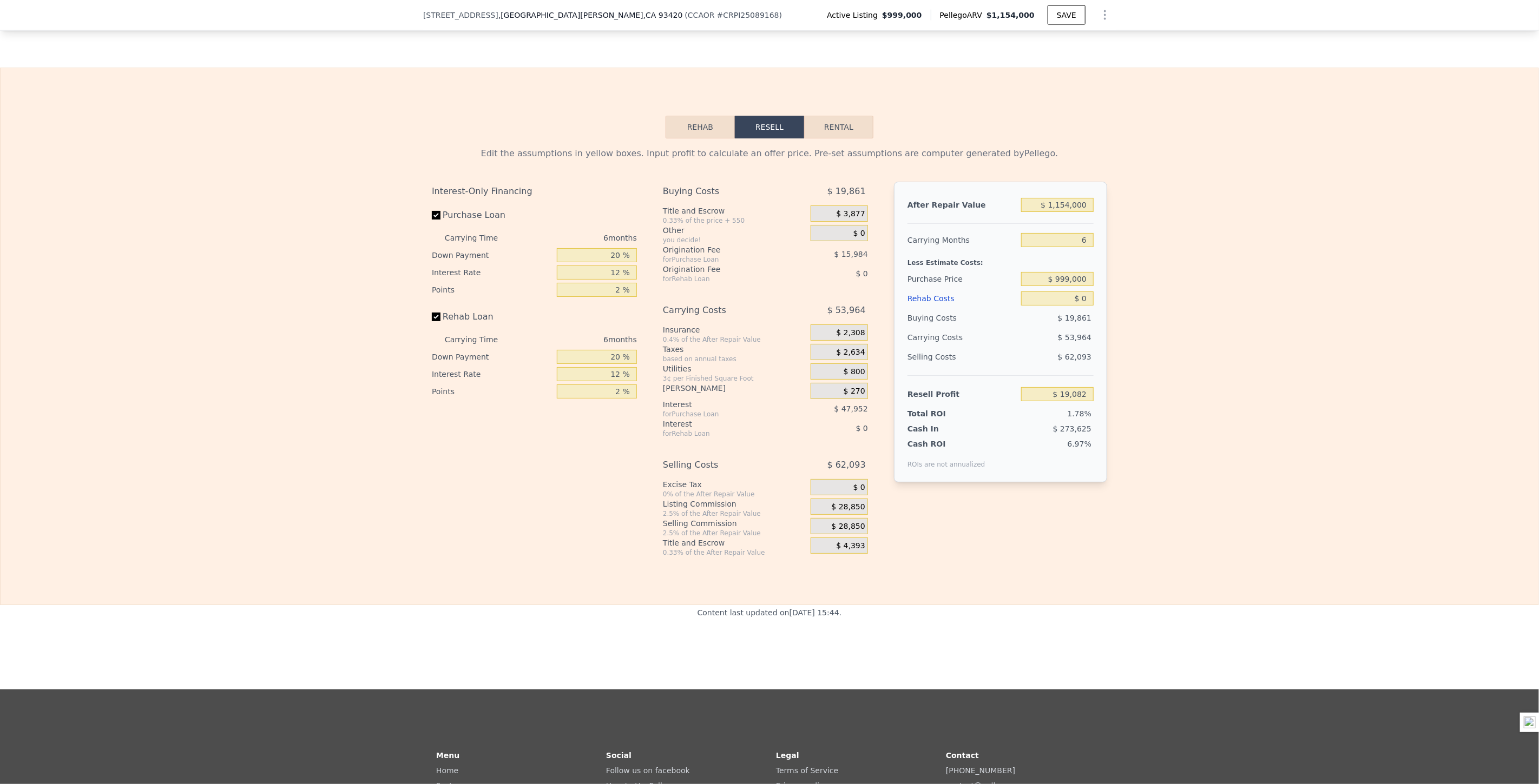
scroll to position [1918, 0]
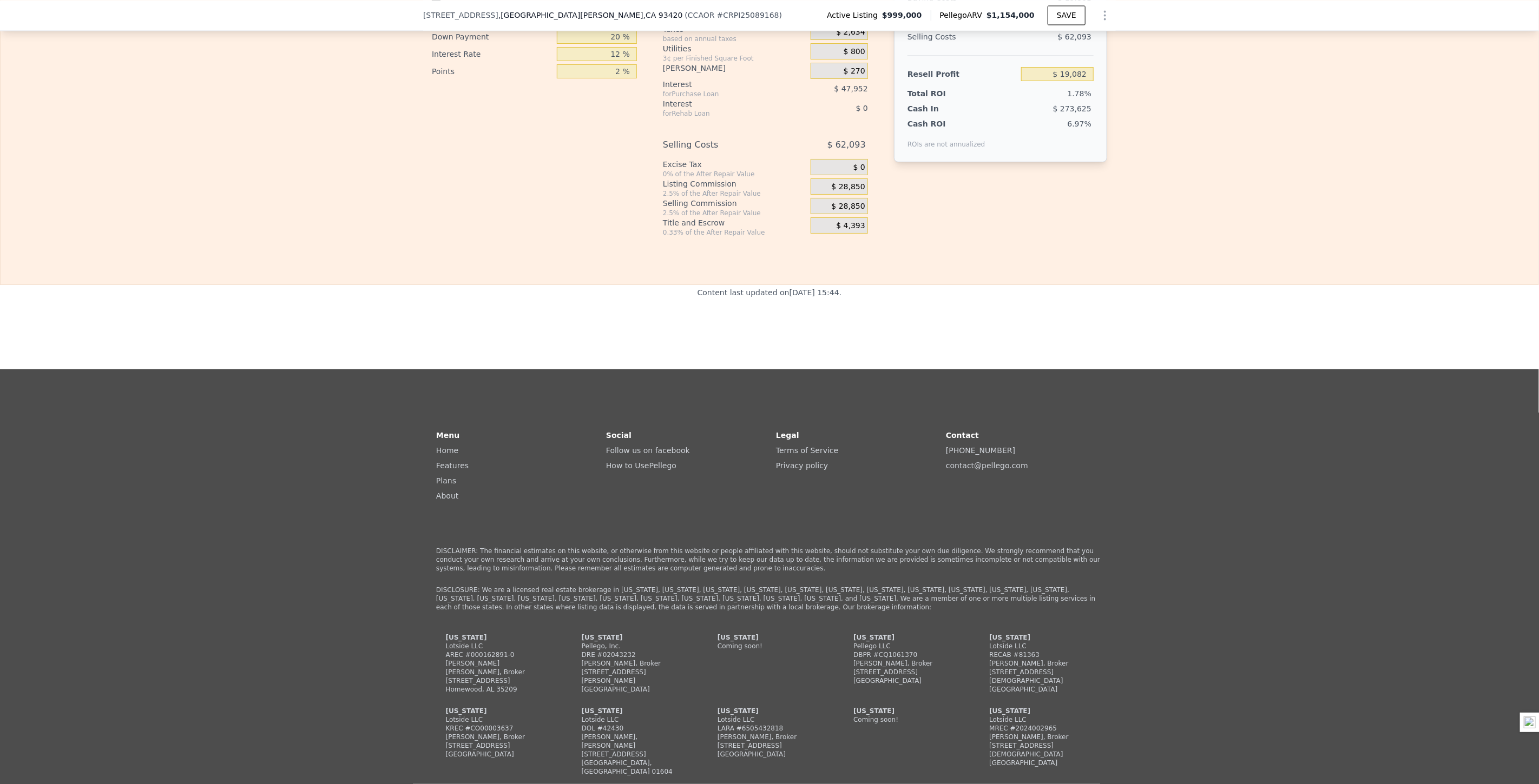
click at [1235, 274] on div "Rehab Resell Rental Edit the assumptions in yellow boxes. Input profit to calcu…" at bounding box center [770, 16] width 1539 height 538
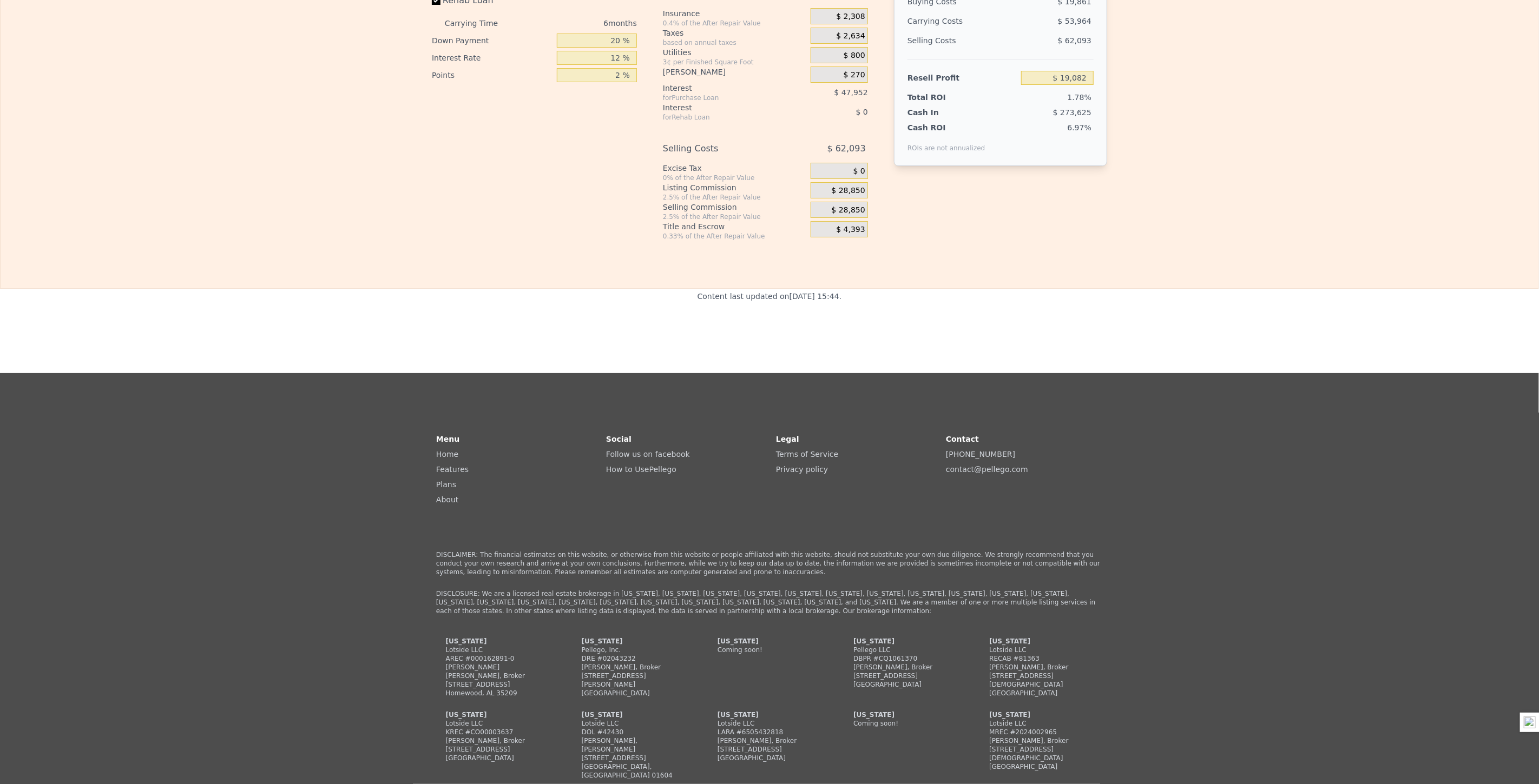
scroll to position [0, 0]
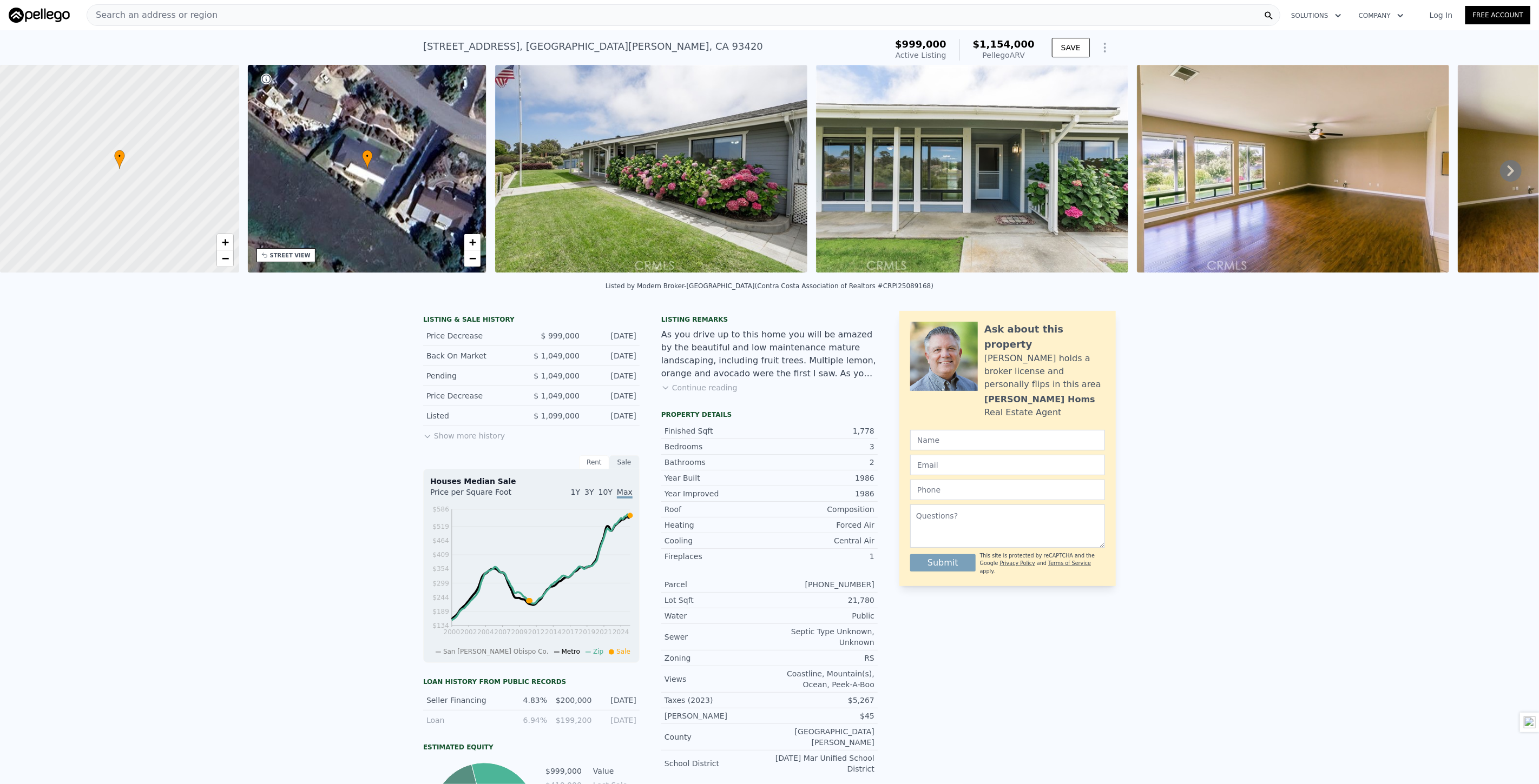
click at [456, 441] on button "Show more history" at bounding box center [463, 433] width 81 height 15
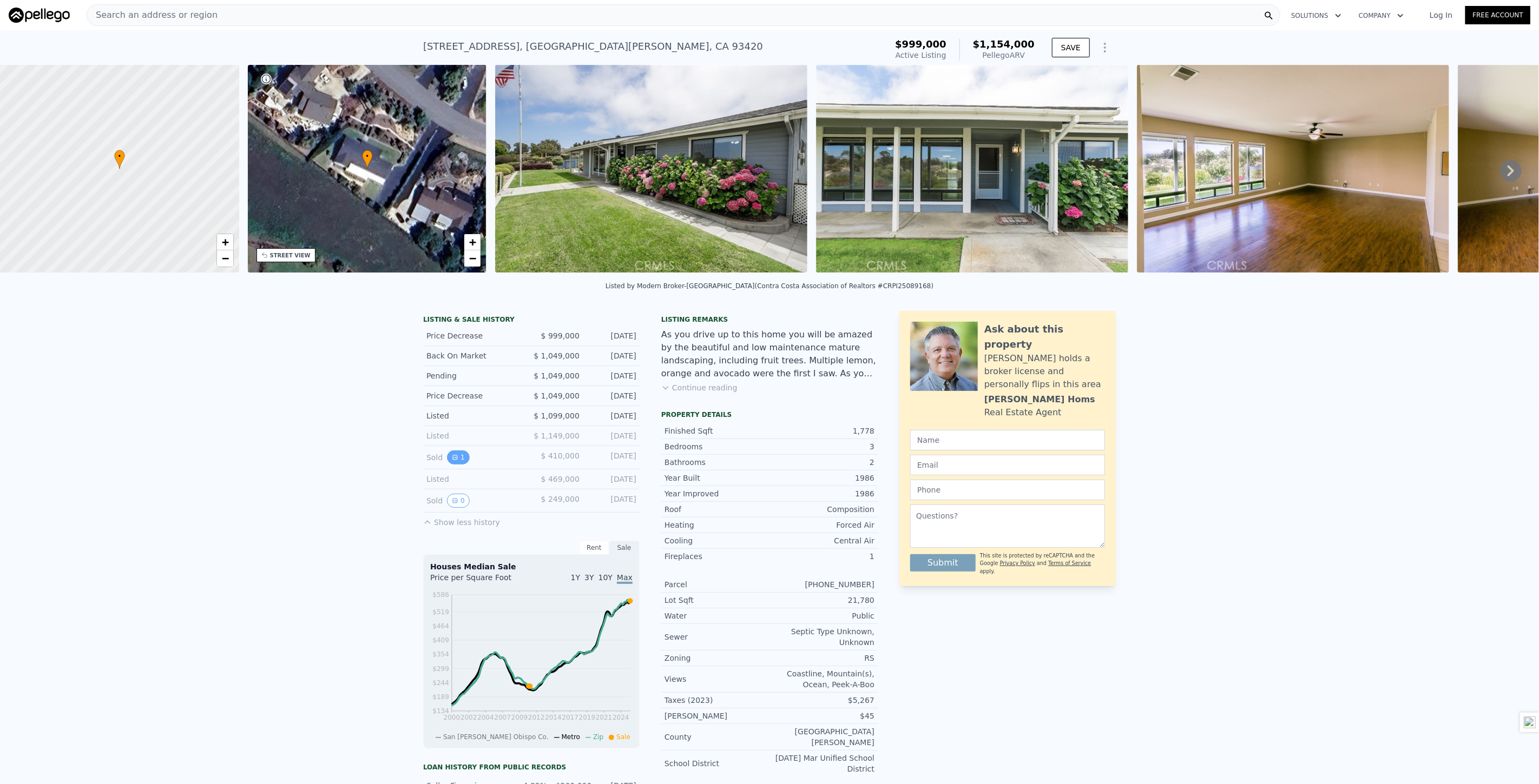
click at [453, 460] on icon "View historical data" at bounding box center [455, 457] width 7 height 7
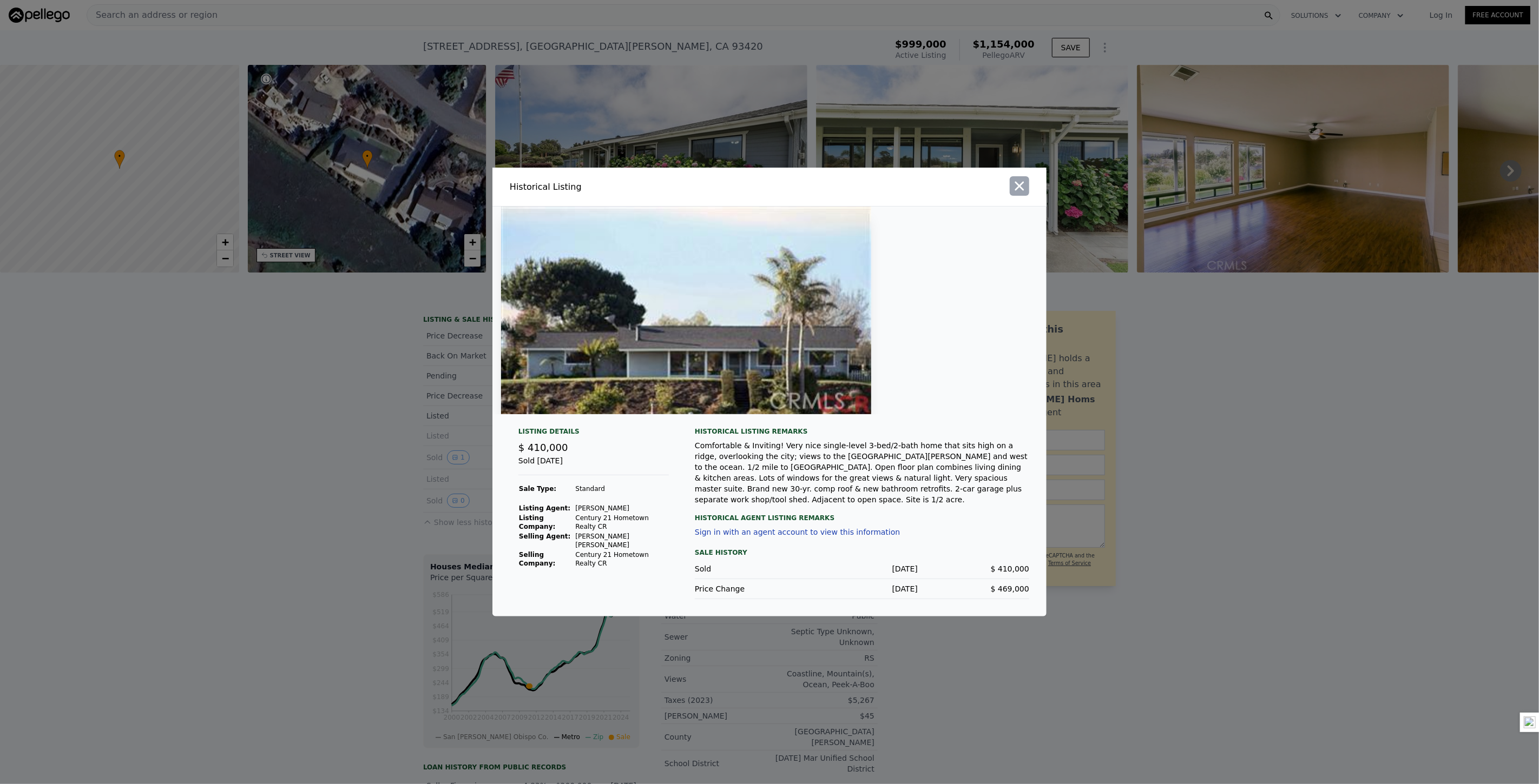
click at [1020, 190] on icon "button" at bounding box center [1019, 186] width 9 height 9
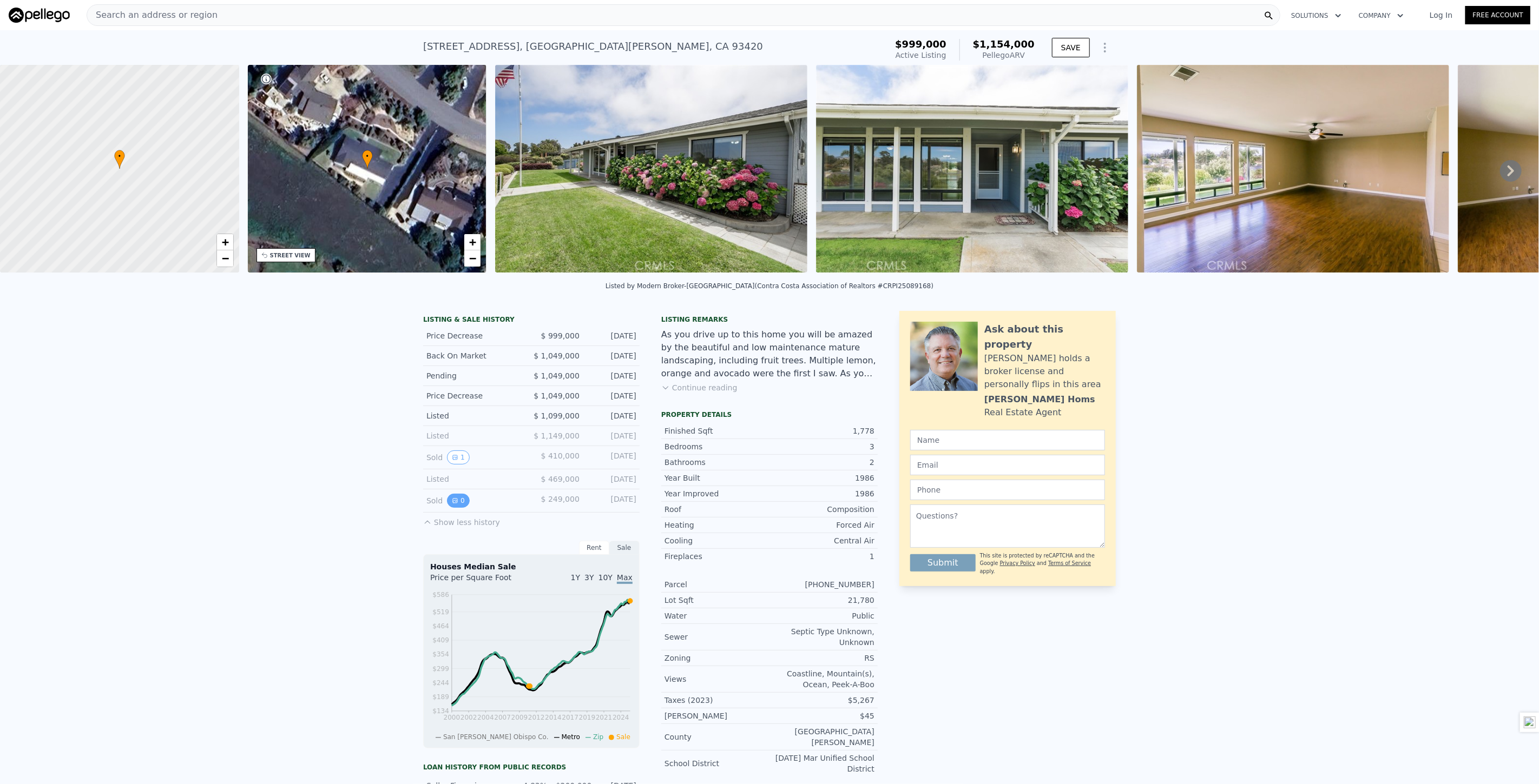
click at [452, 504] on icon "View historical data" at bounding box center [455, 501] width 7 height 7
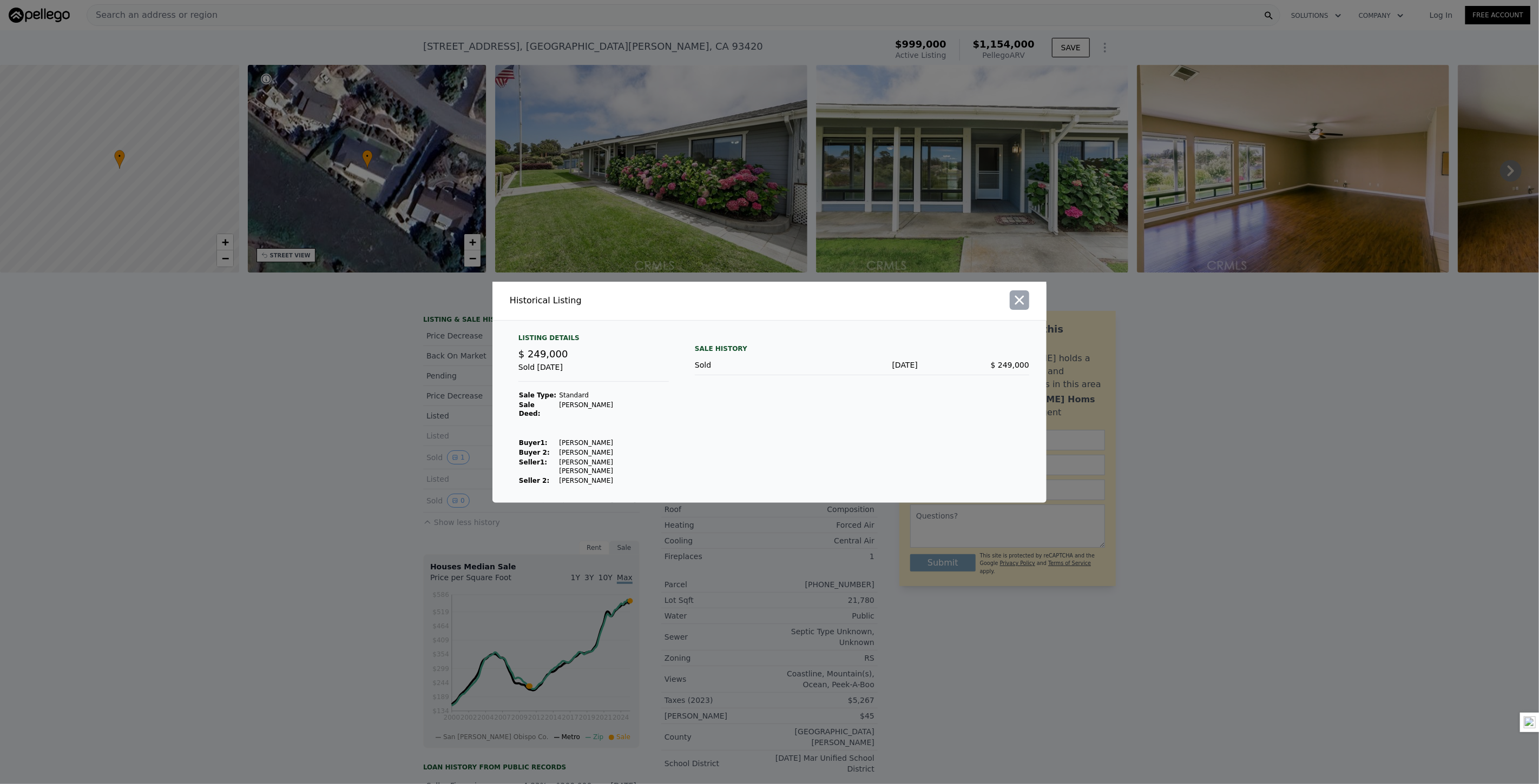
click at [1023, 304] on icon "button" at bounding box center [1019, 300] width 15 height 15
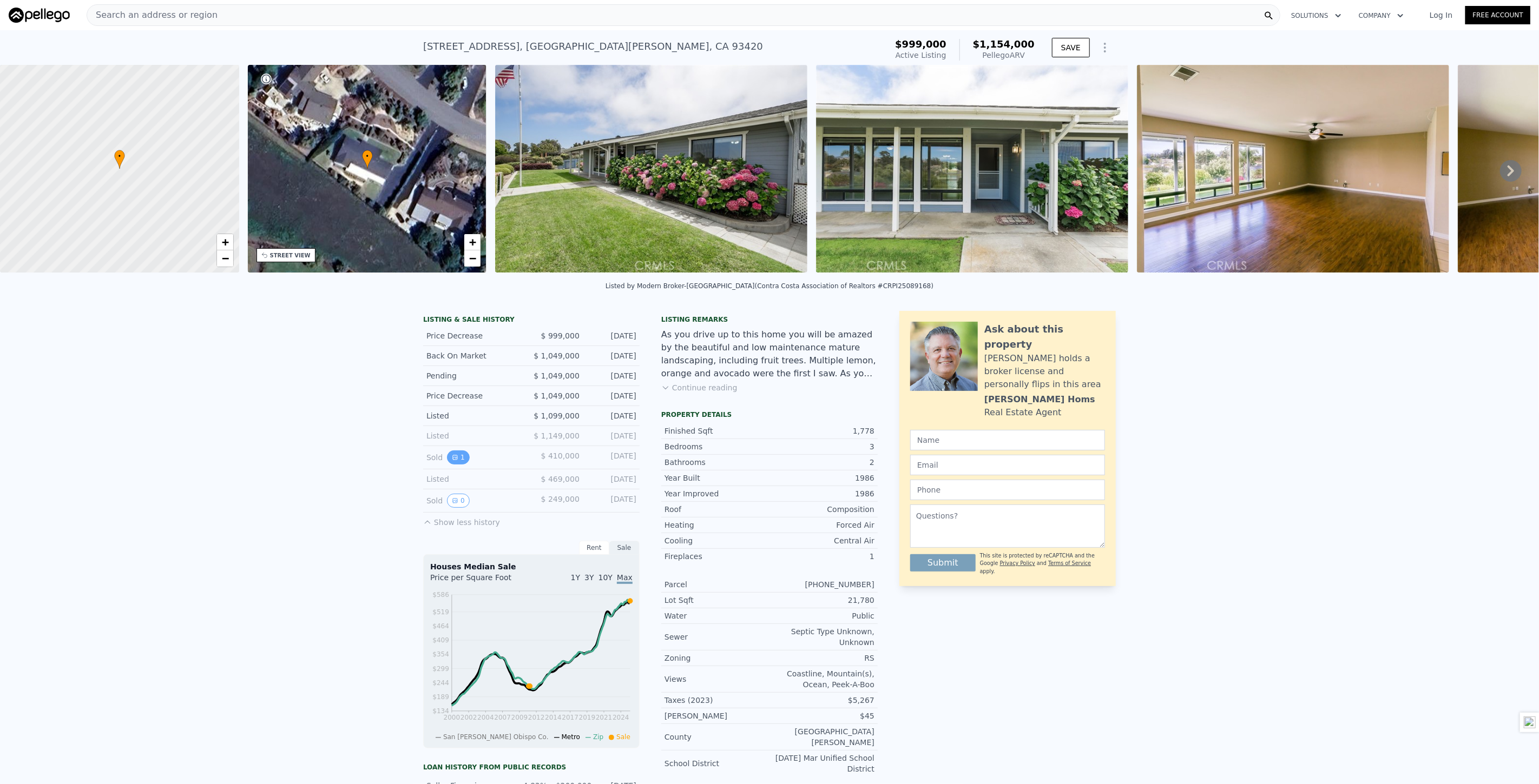
click at [454, 464] on button "1" at bounding box center [458, 457] width 23 height 14
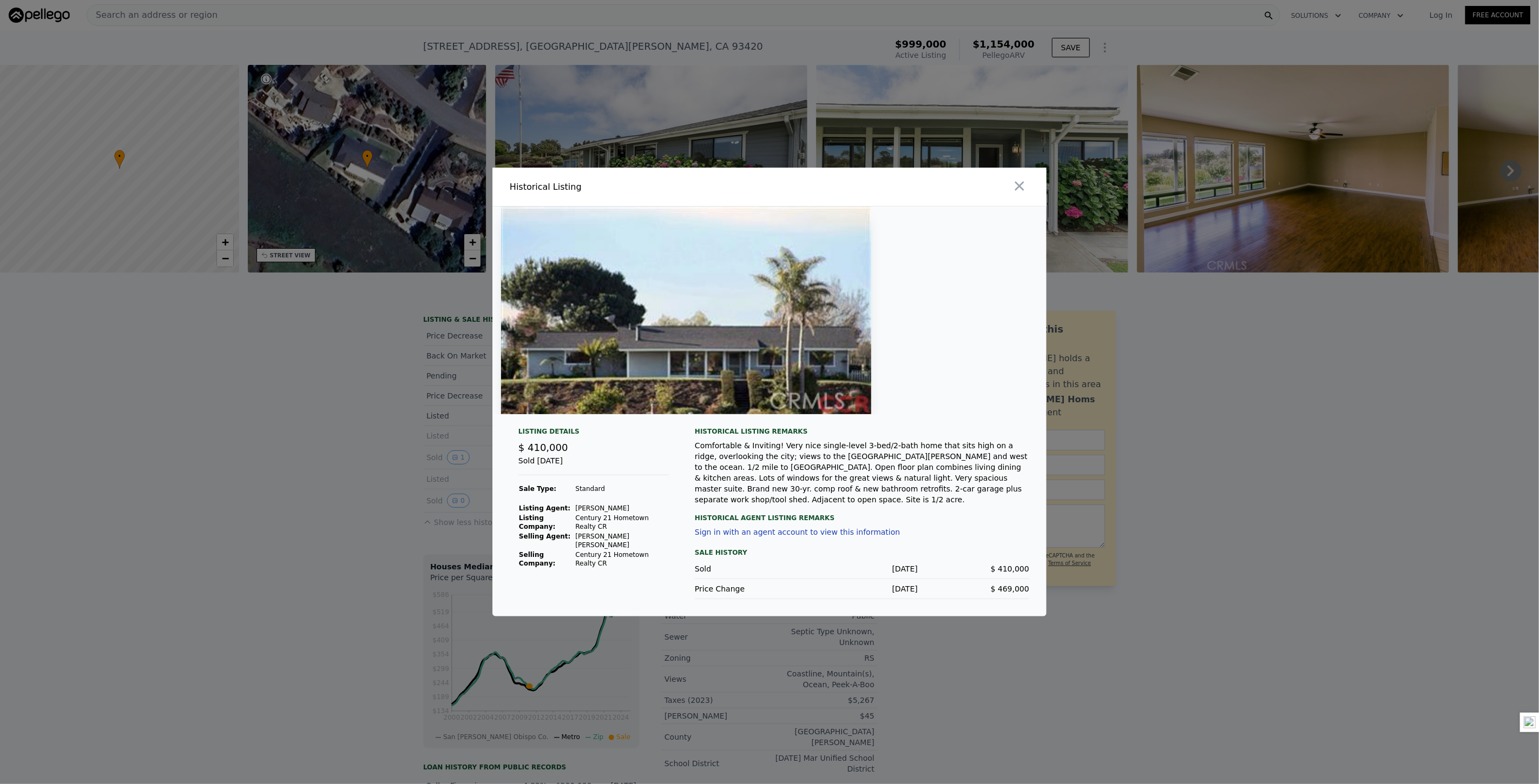
click at [1006, 192] on div at bounding box center [909, 186] width 272 height 39
click at [1019, 191] on icon "button" at bounding box center [1019, 186] width 9 height 9
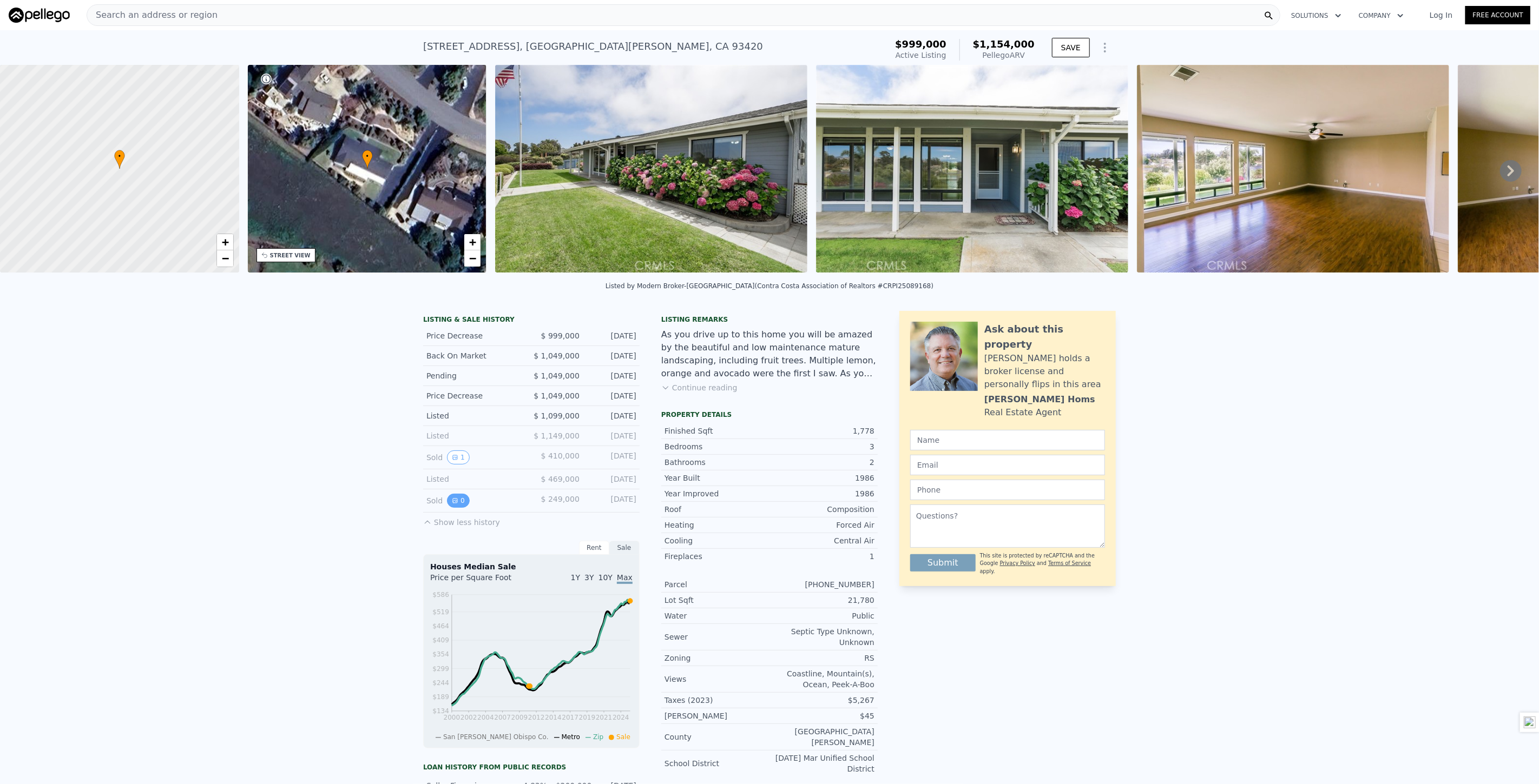
click at [457, 508] on button "0" at bounding box center [458, 501] width 23 height 14
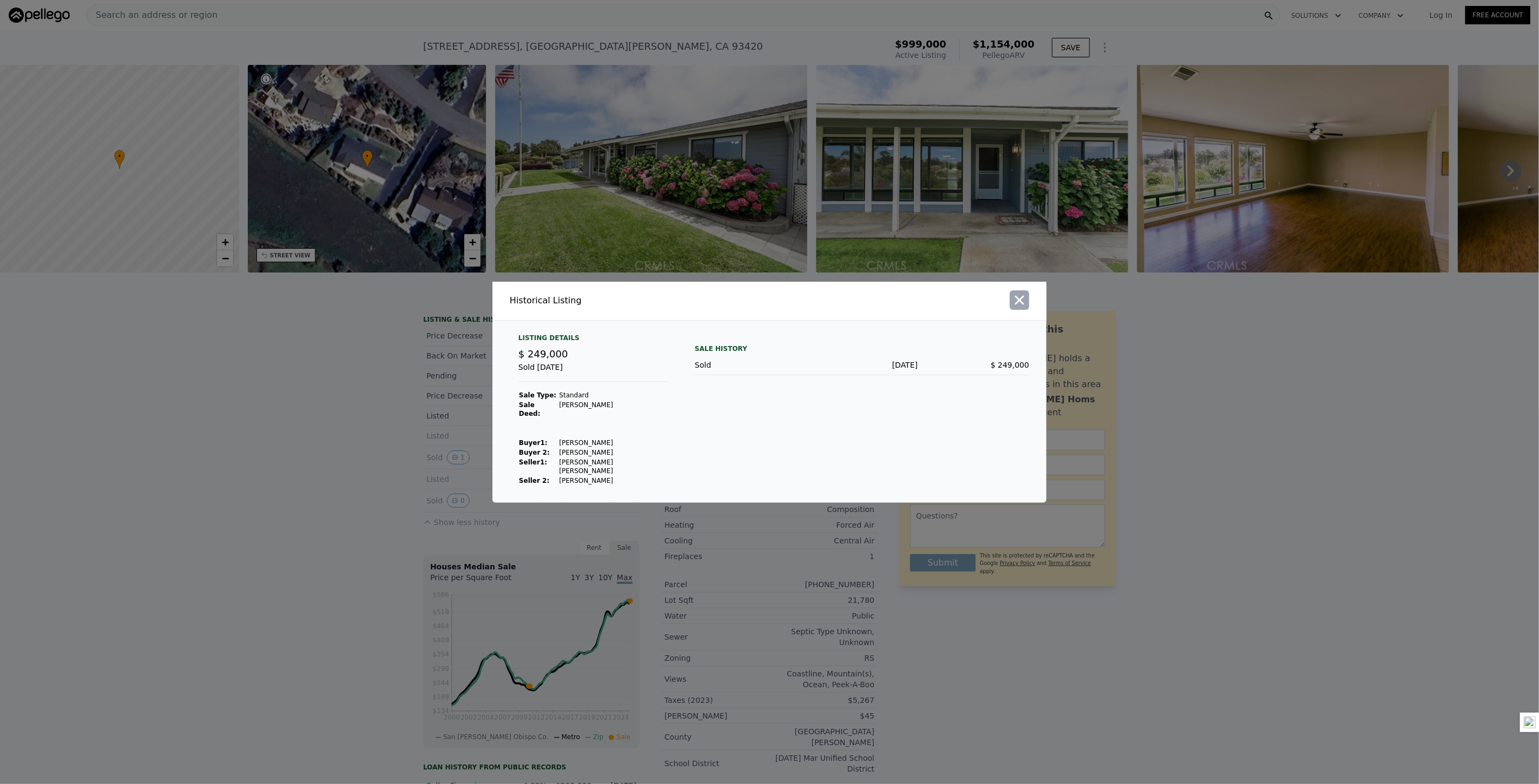
click at [1022, 308] on icon "button" at bounding box center [1019, 300] width 15 height 15
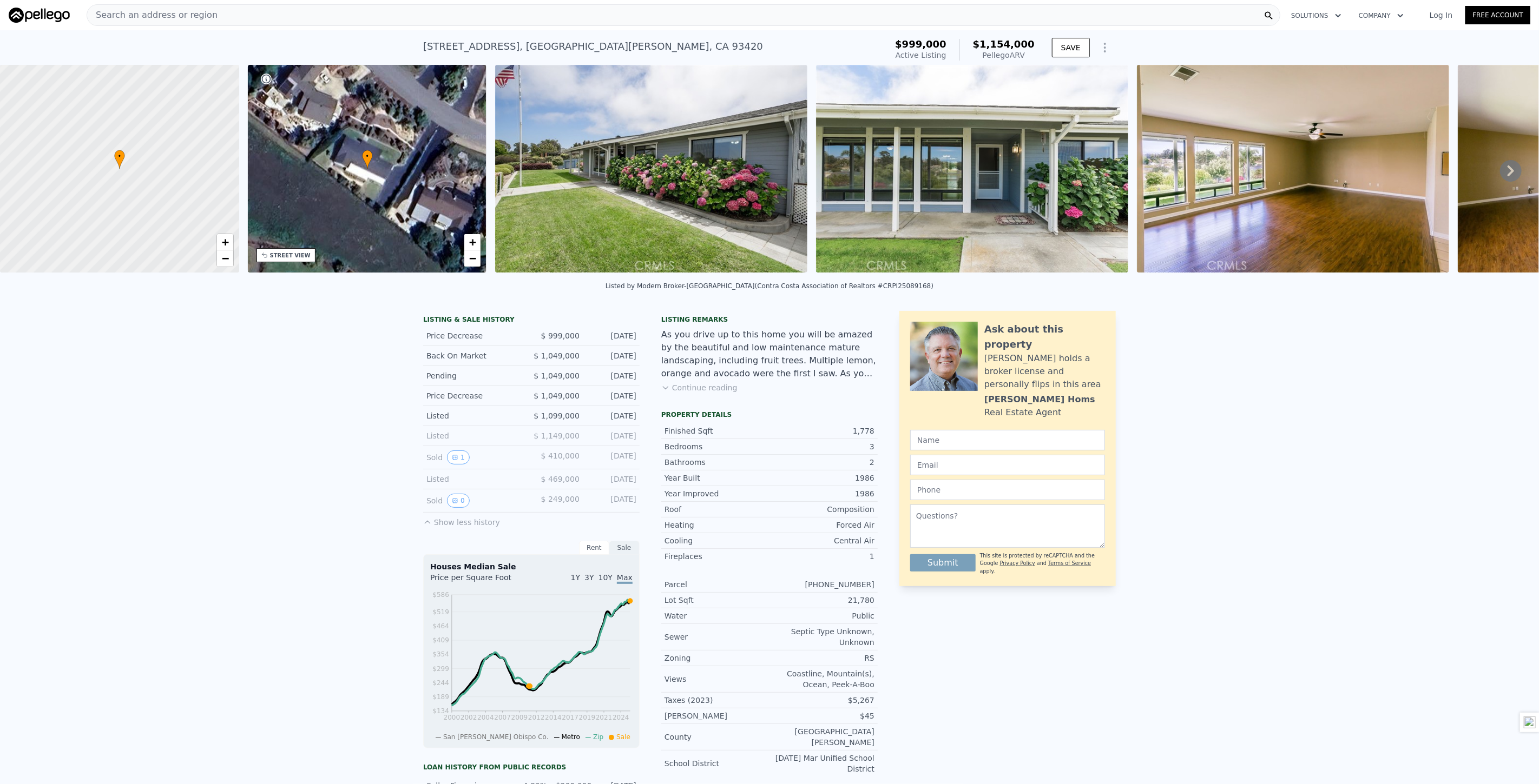
click at [584, 555] on div "Rent" at bounding box center [594, 547] width 31 height 14
click at [627, 555] on div "Sale" at bounding box center [624, 547] width 31 height 14
